Goal: Task Accomplishment & Management: Complete application form

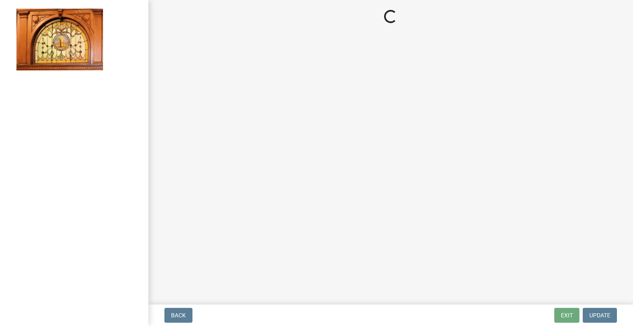
select select "62bb873c-c571-4454-ac8a-8c216551e2a3"
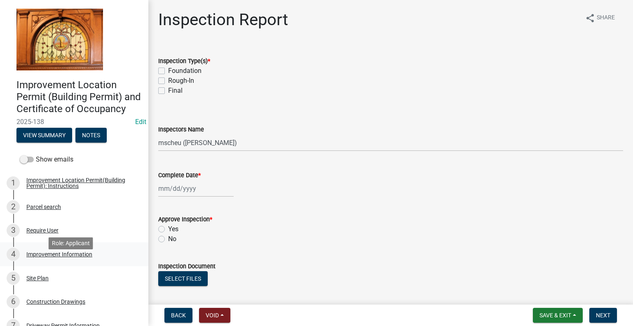
click at [65, 257] on div "Improvement Information" at bounding box center [59, 254] width 66 height 6
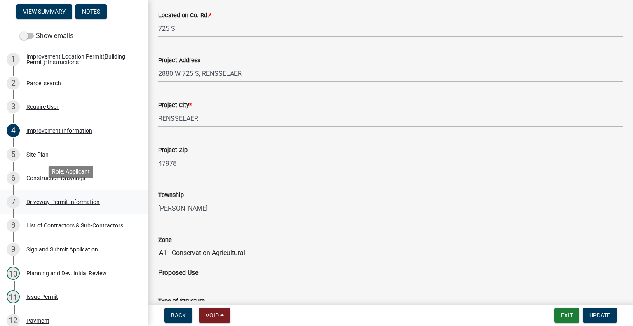
scroll to position [206, 0]
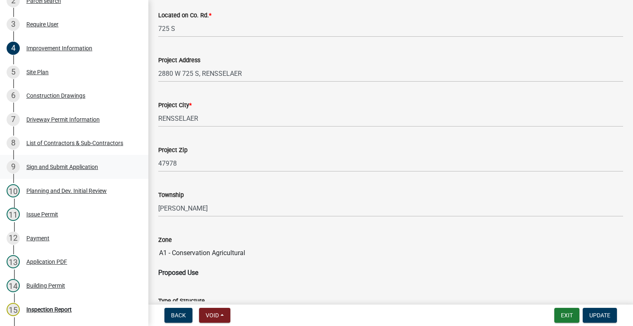
click at [72, 170] on div "Sign and Submit Application" at bounding box center [62, 167] width 72 height 6
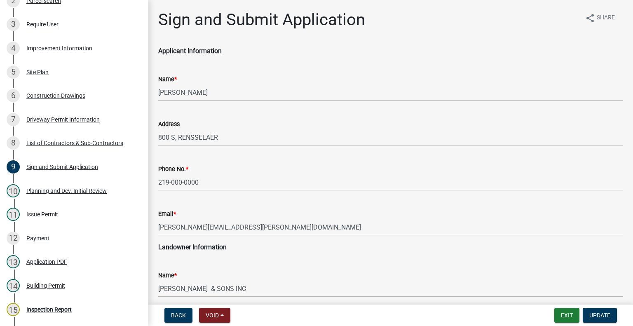
click at [155, 133] on div "Address [GEOGRAPHIC_DATA]" at bounding box center [390, 127] width 477 height 38
click at [155, 138] on div "Address [GEOGRAPHIC_DATA]" at bounding box center [390, 127] width 477 height 38
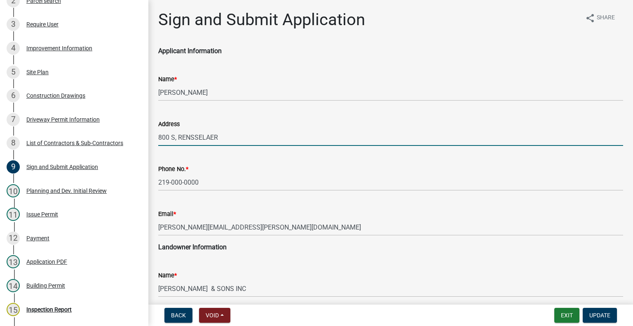
click at [159, 138] on input "800 S, RENSSELAER" at bounding box center [390, 137] width 465 height 17
click at [158, 137] on input "800 S, RENSSELAER" at bounding box center [390, 137] width 465 height 17
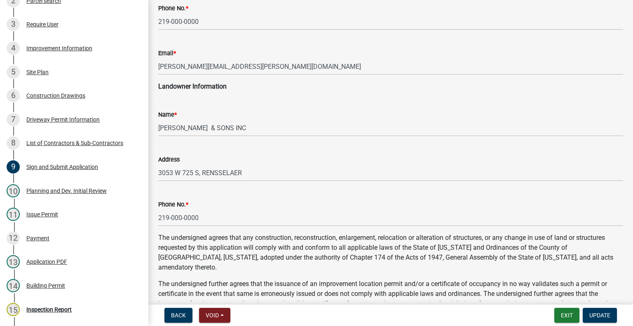
scroll to position [165, 0]
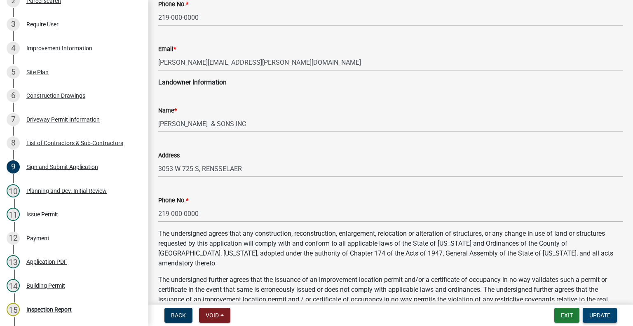
type input "2828 W 800 S, RENSSELAER"
click at [601, 314] on span "Update" at bounding box center [599, 315] width 21 height 7
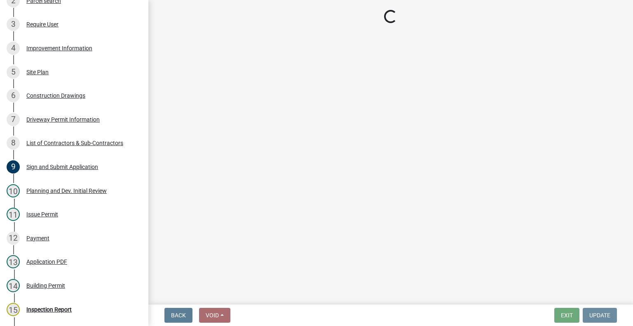
scroll to position [0, 0]
select select "62bb873c-c571-4454-ac8a-8c216551e2a3"
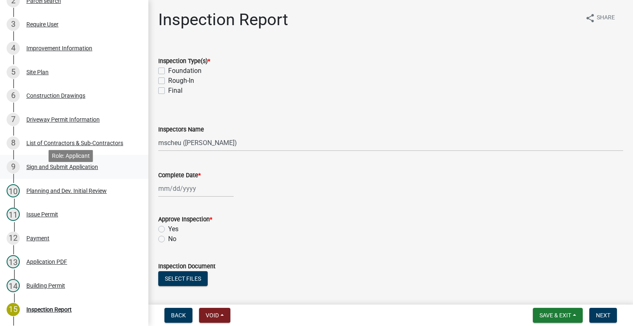
click at [44, 170] on div "Sign and Submit Application" at bounding box center [62, 167] width 72 height 6
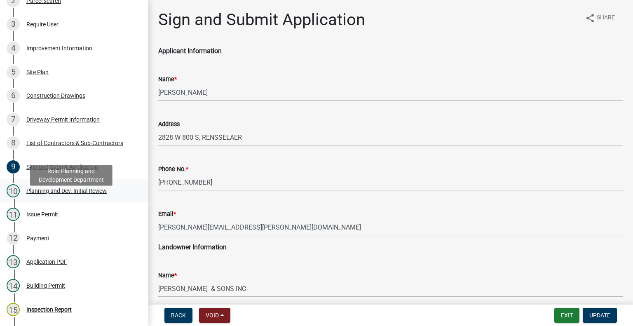
click at [53, 194] on div "Planning and Dev. Initial Review" at bounding box center [66, 191] width 80 height 6
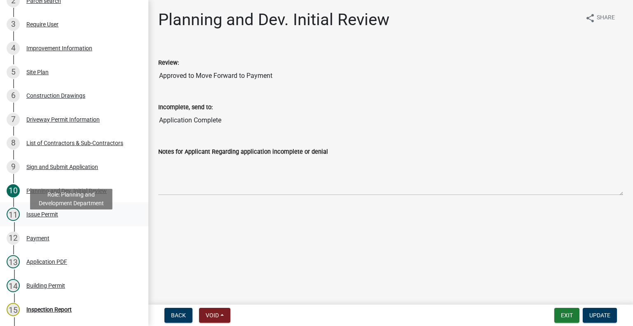
click at [37, 217] on div "Issue Permit" at bounding box center [42, 214] width 32 height 6
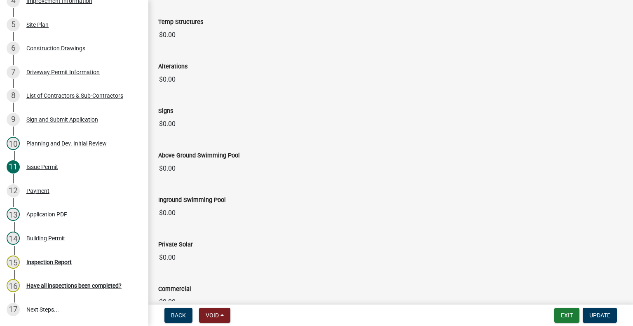
scroll to position [348, 0]
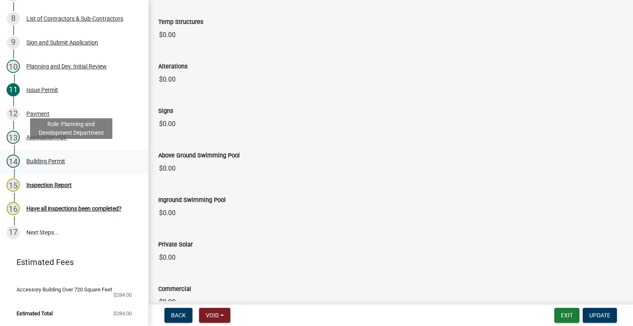
click at [66, 154] on div "14 Building Permit" at bounding box center [71, 160] width 129 height 13
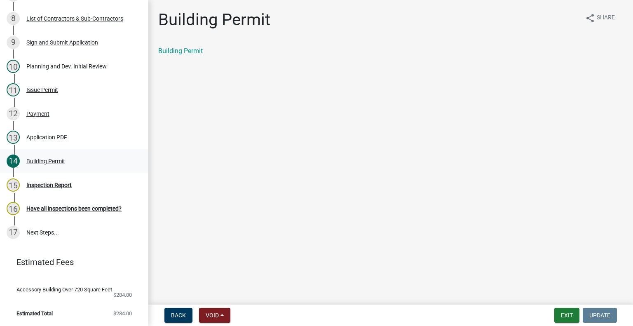
click at [63, 158] on div "Building Permit" at bounding box center [45, 161] width 39 height 6
click at [166, 51] on link "Building Permit" at bounding box center [180, 51] width 44 height 8
click at [564, 315] on button "Exit" at bounding box center [566, 315] width 25 height 15
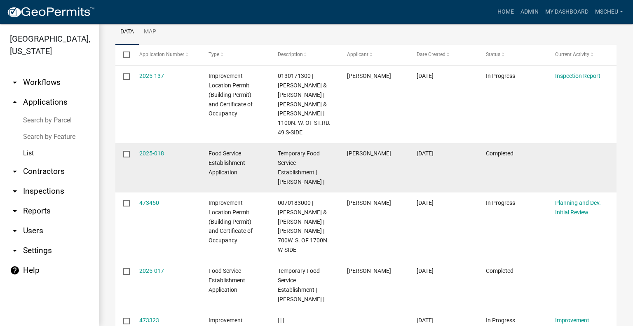
scroll to position [247, 0]
